Goal: Check status: Check status

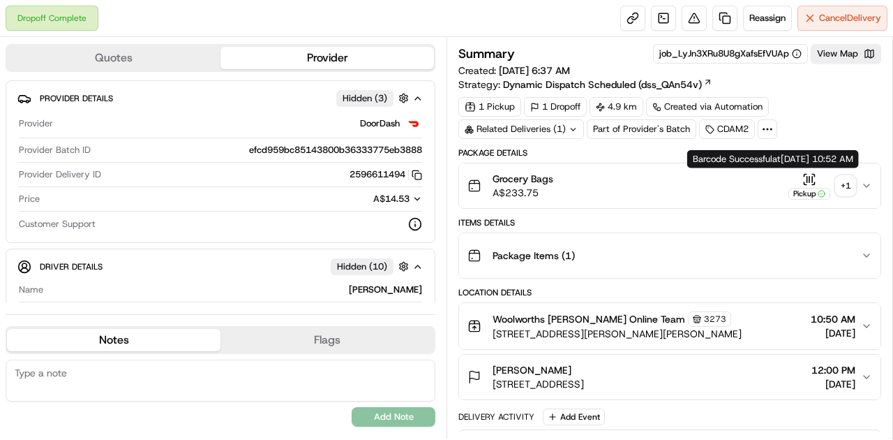
click at [812, 177] on icon "button" at bounding box center [810, 179] width 14 height 14
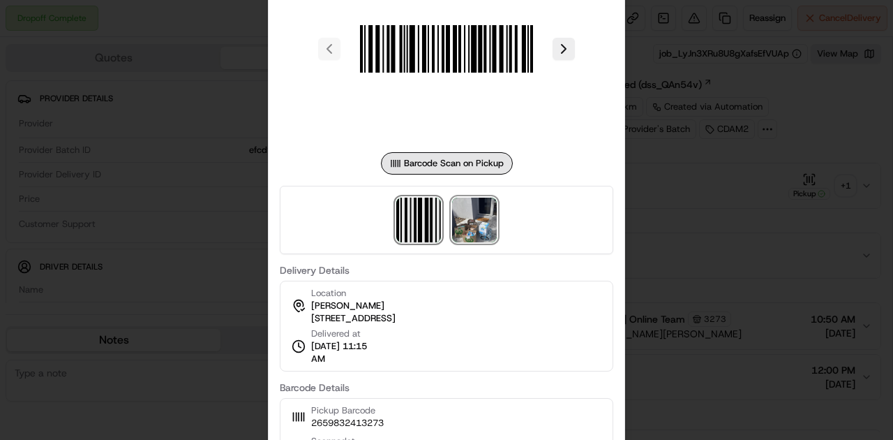
click at [468, 214] on img at bounding box center [474, 220] width 45 height 45
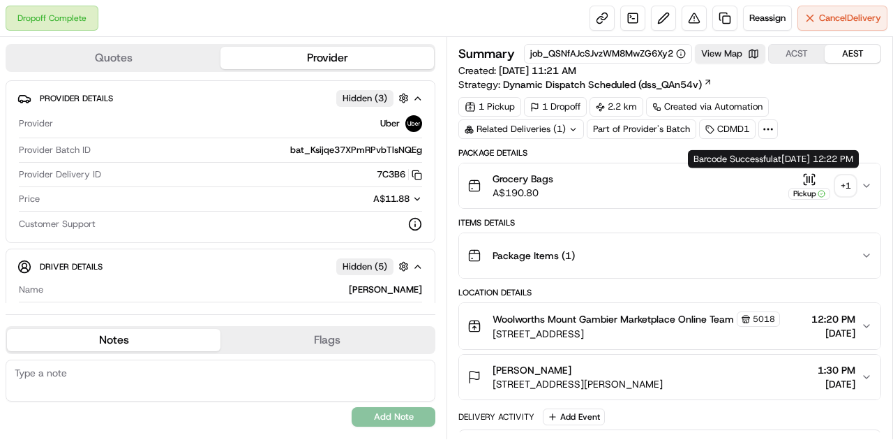
click at [811, 176] on icon "button" at bounding box center [810, 179] width 14 height 14
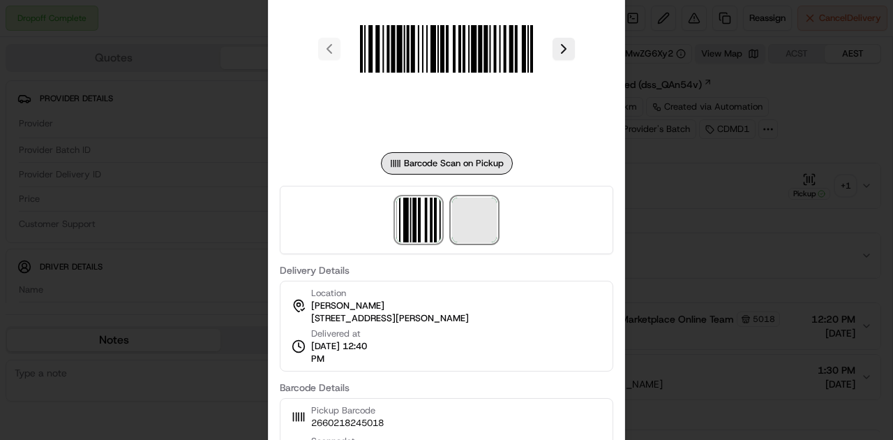
click at [472, 213] on span at bounding box center [474, 220] width 45 height 45
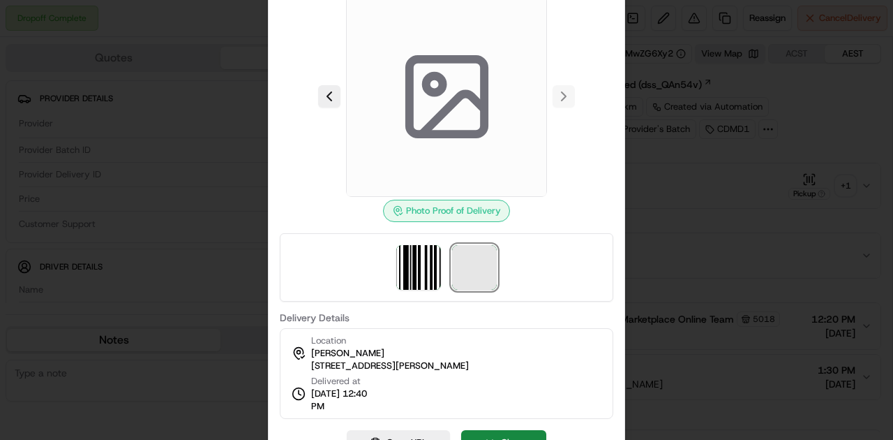
click at [480, 258] on span at bounding box center [474, 267] width 45 height 45
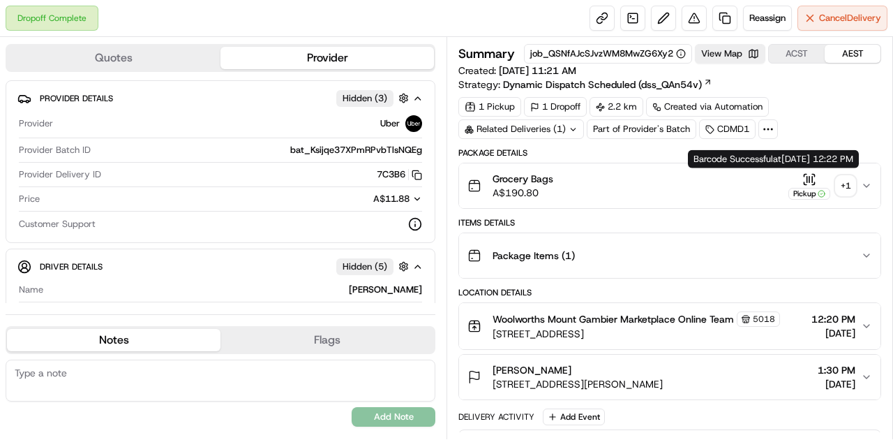
click at [805, 177] on icon "button" at bounding box center [810, 179] width 14 height 14
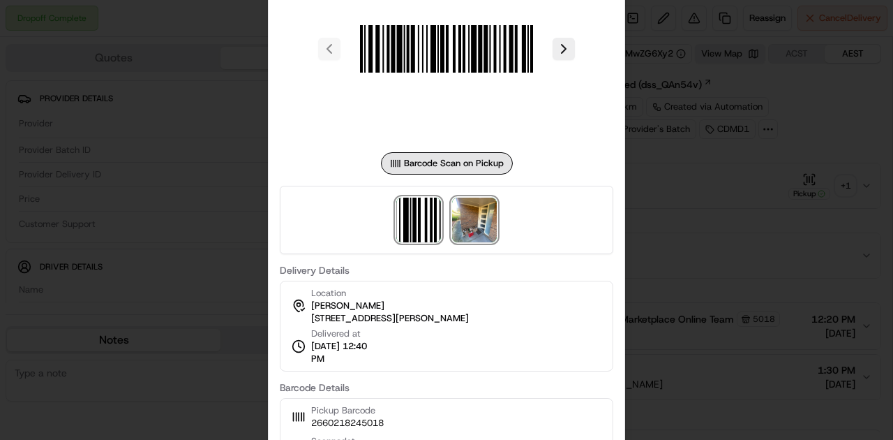
click at [472, 242] on div at bounding box center [447, 220] width 334 height 68
click at [472, 230] on img at bounding box center [474, 220] width 45 height 45
click at [791, 231] on div at bounding box center [446, 220] width 893 height 440
